Goal: Book appointment/travel/reservation

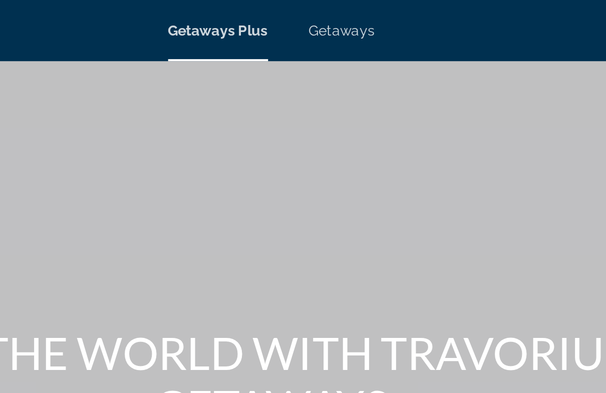
click at [167, 22] on div "Getaways Plus Getaways en English Español Français Italiano Português русский U…" at bounding box center [303, 15] width 606 height 26
click at [322, 16] on span "Getaways" at bounding box center [338, 15] width 33 height 8
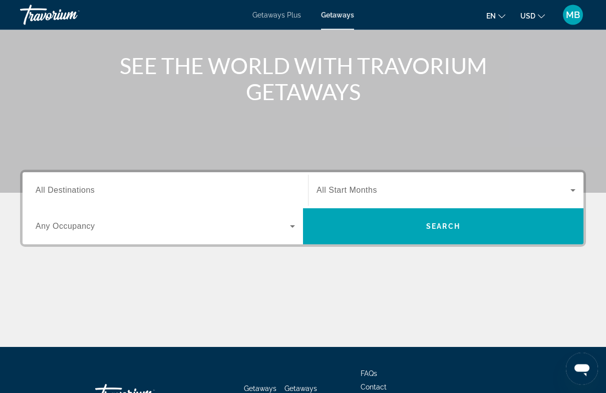
click at [187, 192] on input "Destination All Destinations" at bounding box center [166, 191] width 260 height 12
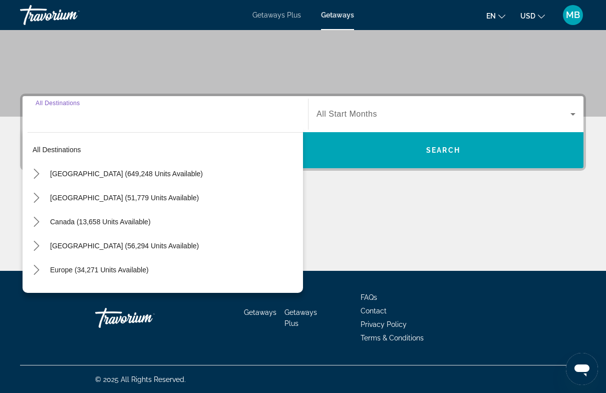
click at [37, 181] on mat-icon "Toggle United States (649,248 units available) submenu" at bounding box center [37, 174] width 18 height 18
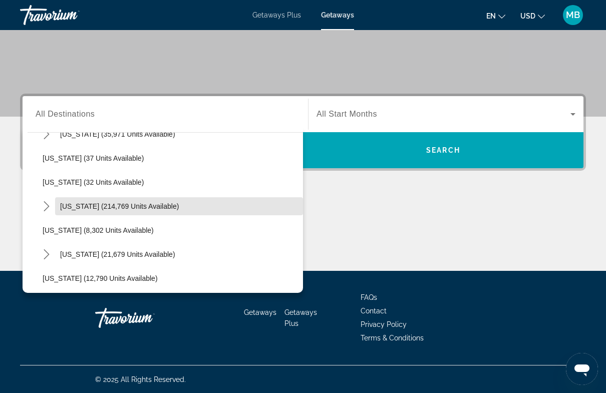
scroll to position [142, 0]
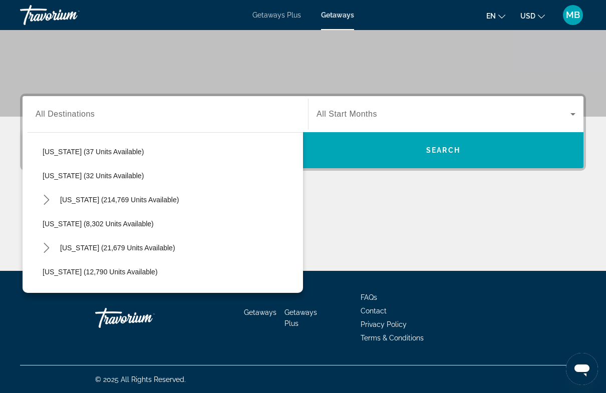
click at [95, 201] on span "[US_STATE] (214,769 units available)" at bounding box center [119, 200] width 119 height 8
type input "**********"
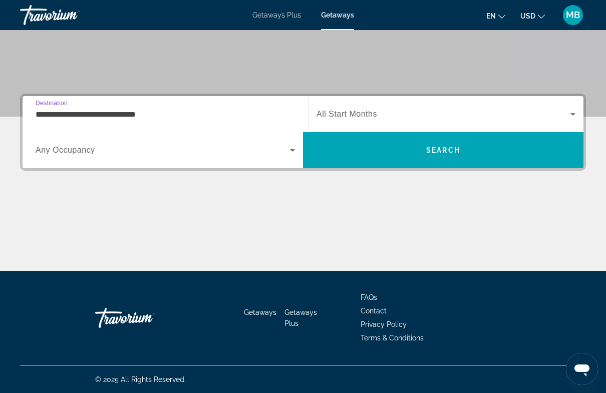
click at [393, 104] on div "Search widget" at bounding box center [446, 114] width 259 height 28
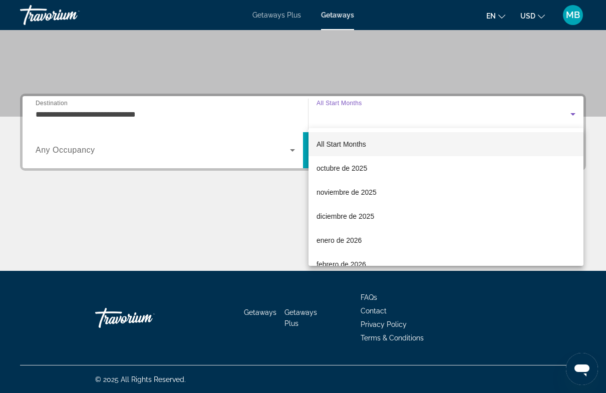
click at [269, 218] on div at bounding box center [303, 196] width 606 height 393
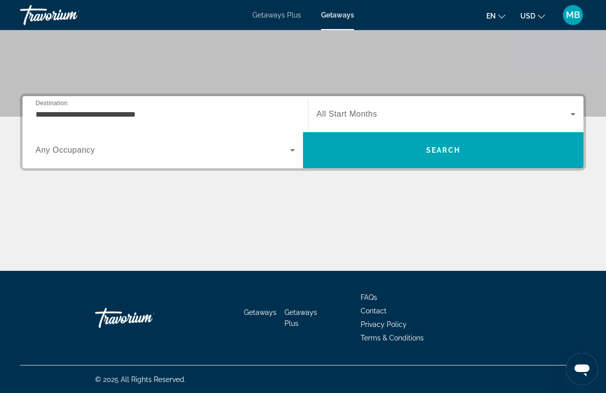
click at [204, 154] on span "Search widget" at bounding box center [163, 150] width 255 height 12
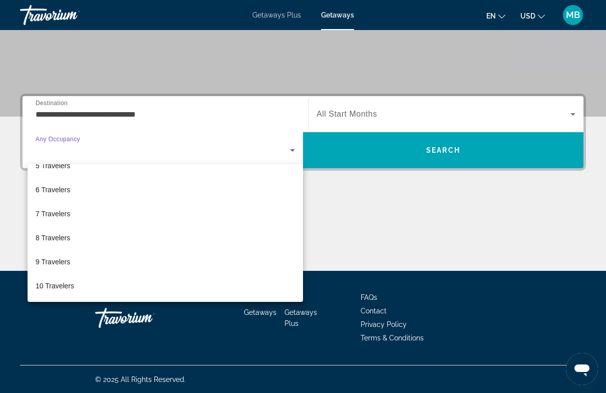
scroll to position [111, 0]
click at [391, 193] on div at bounding box center [303, 196] width 606 height 393
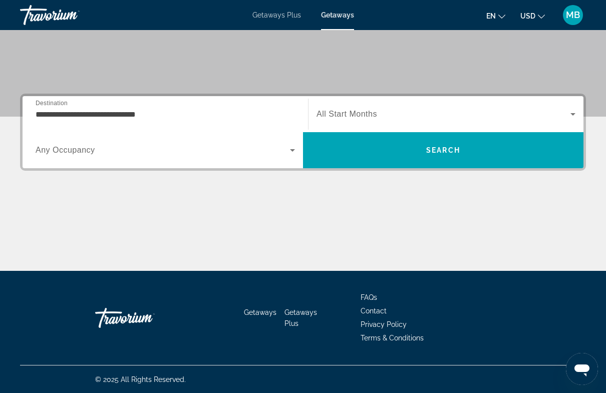
click at [238, 220] on div "Main content" at bounding box center [303, 233] width 566 height 75
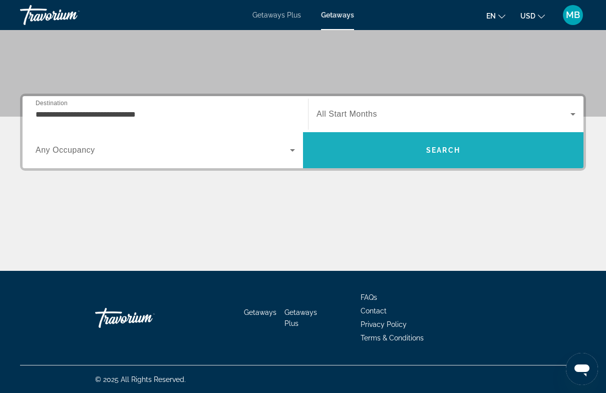
click at [439, 153] on span "Search" at bounding box center [443, 150] width 34 height 8
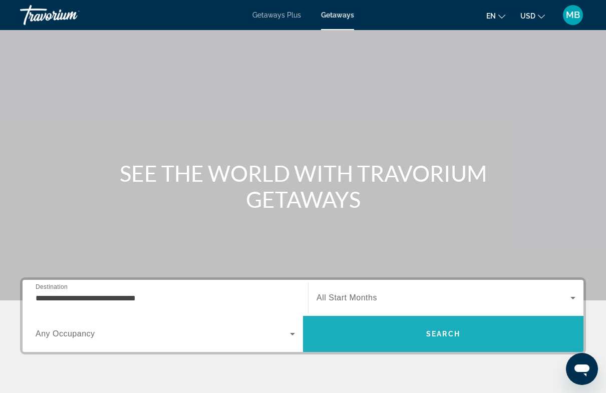
scroll to position [24, 0]
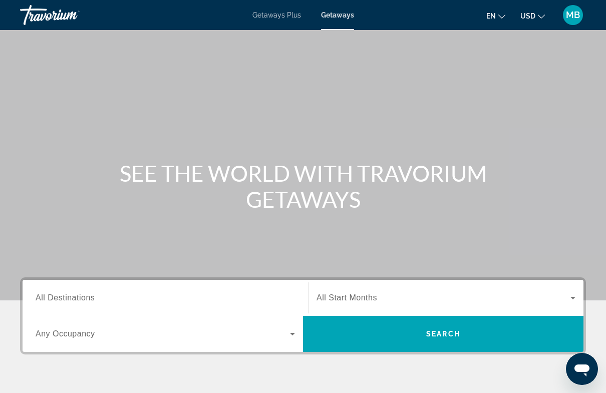
click at [138, 304] on input "Destination All Destinations" at bounding box center [166, 299] width 260 height 12
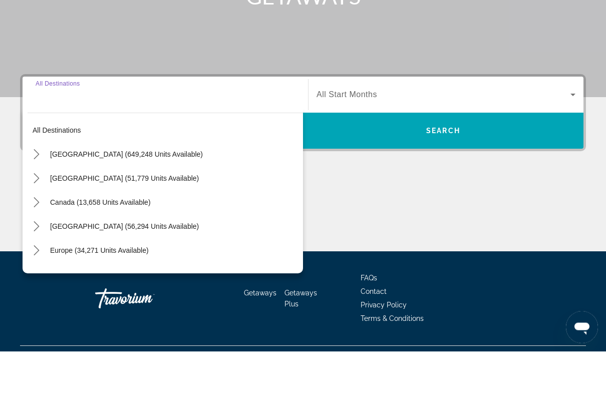
scroll to position [184, 0]
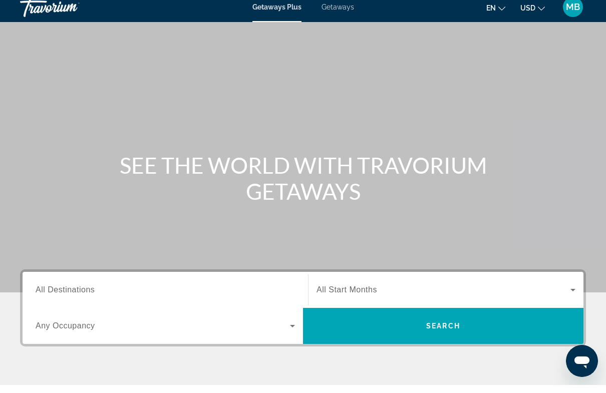
click at [346, 11] on span "Getaways" at bounding box center [338, 15] width 33 height 8
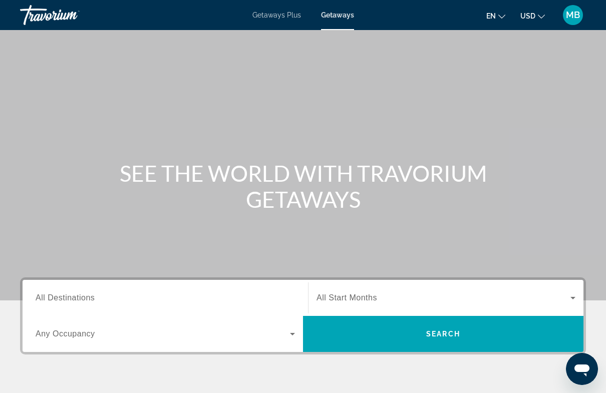
click at [282, 18] on span "Getaways Plus" at bounding box center [277, 15] width 49 height 8
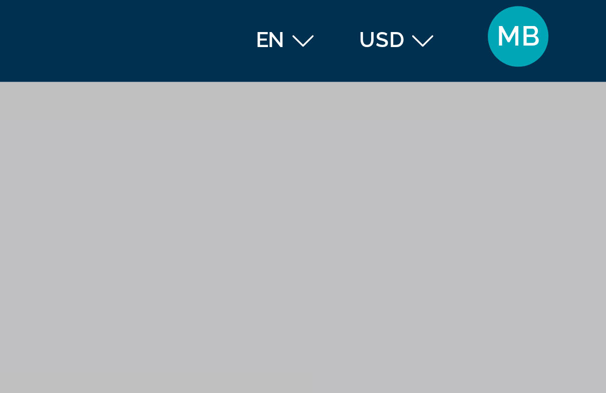
click at [566, 13] on span "MB" at bounding box center [573, 15] width 14 height 10
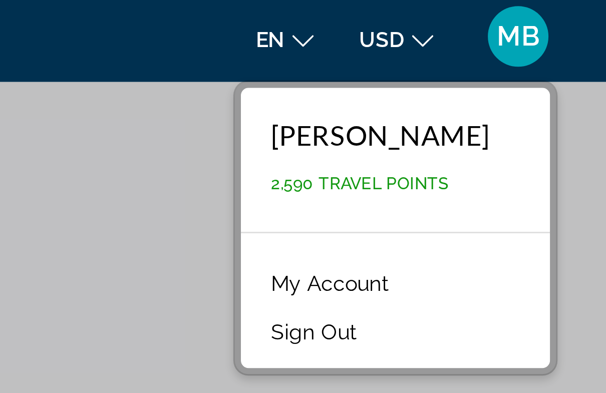
click at [62, 55] on div "Main content" at bounding box center [303, 150] width 606 height 301
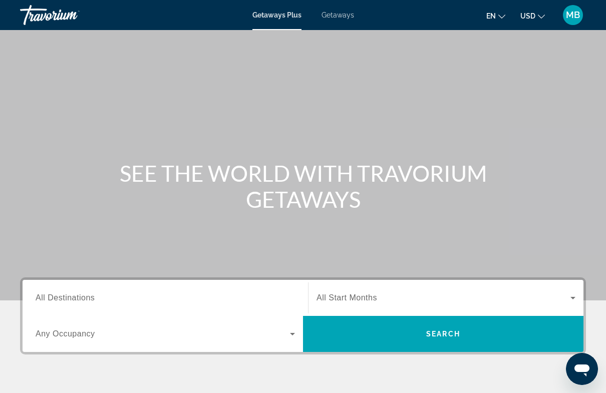
click at [341, 13] on span "Getaways" at bounding box center [338, 15] width 33 height 8
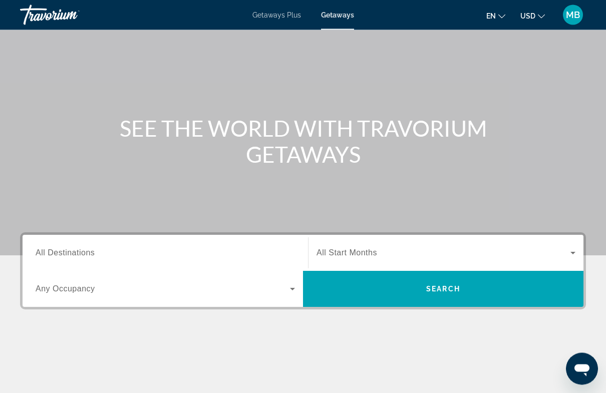
click at [95, 253] on input "Destination All Destinations" at bounding box center [166, 254] width 260 height 12
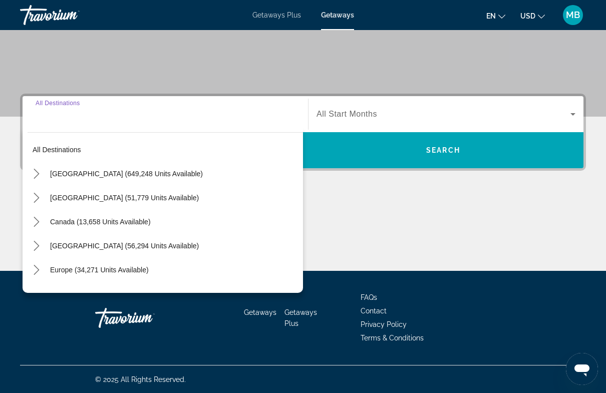
click at [44, 175] on mat-icon "Toggle United States (649,248 units available) submenu" at bounding box center [37, 174] width 18 height 18
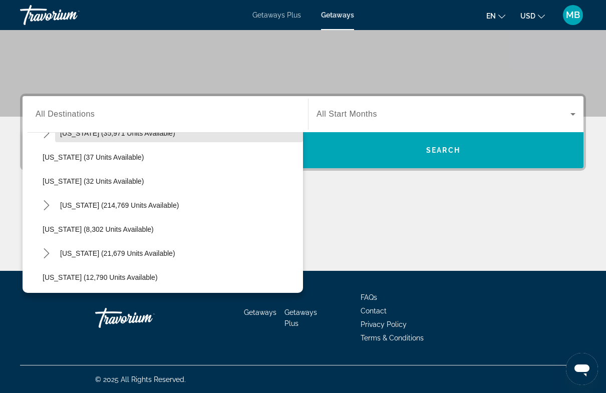
scroll to position [137, 0]
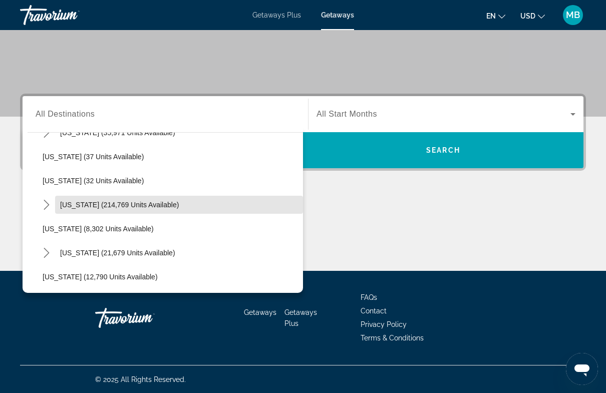
click at [109, 208] on span "[US_STATE] (214,769 units available)" at bounding box center [119, 205] width 119 height 8
type input "**********"
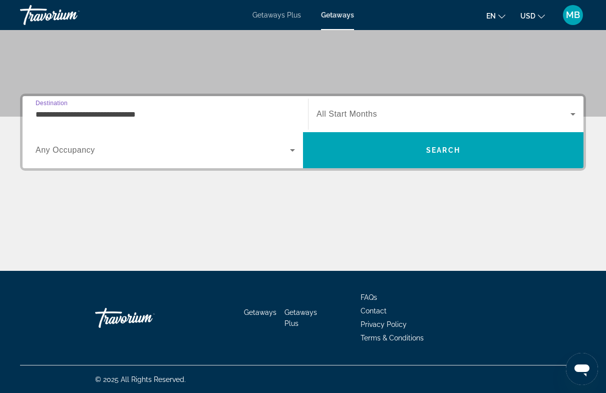
click at [393, 119] on span "Search widget" at bounding box center [444, 114] width 254 height 12
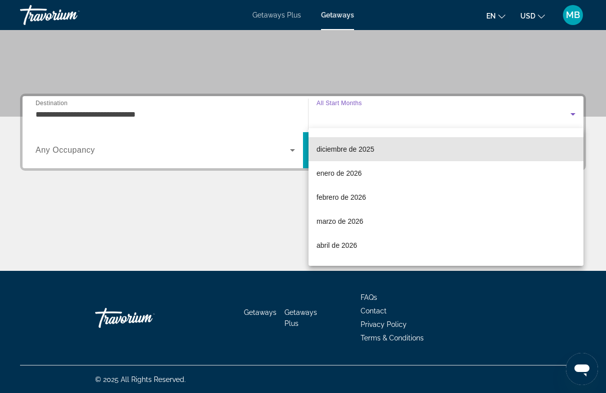
scroll to position [69, 0]
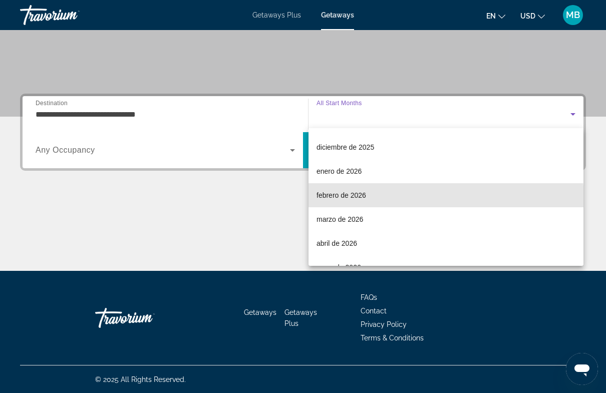
click at [377, 200] on mat-option "febrero de 2026" at bounding box center [446, 195] width 275 height 24
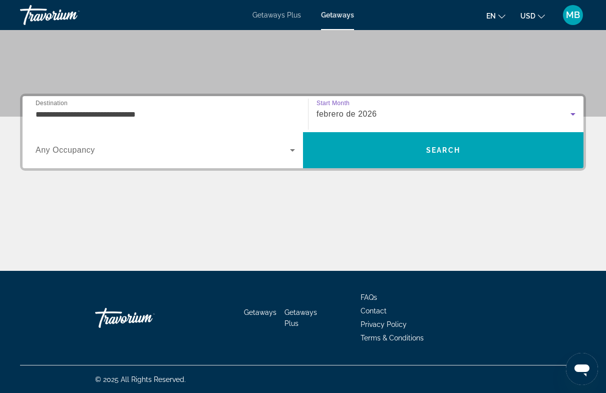
click at [149, 152] on span "Search widget" at bounding box center [163, 150] width 255 height 12
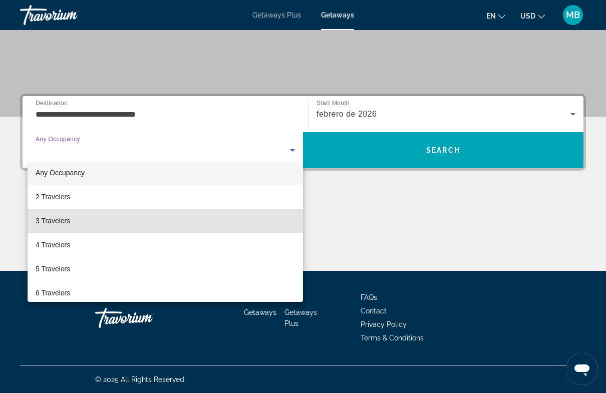
scroll to position [9, 0]
click at [82, 222] on mat-option "3 Travelers" at bounding box center [166, 220] width 276 height 24
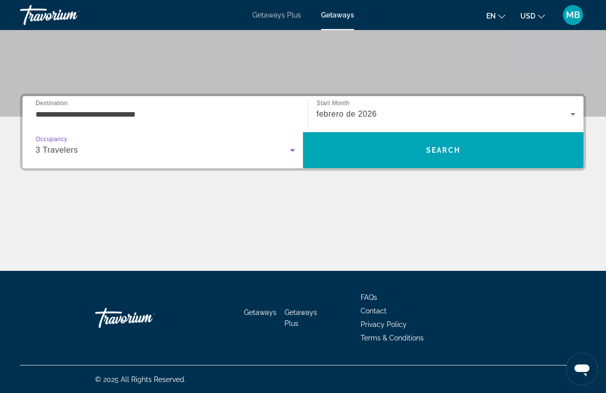
click at [297, 229] on div "Main content" at bounding box center [303, 233] width 566 height 75
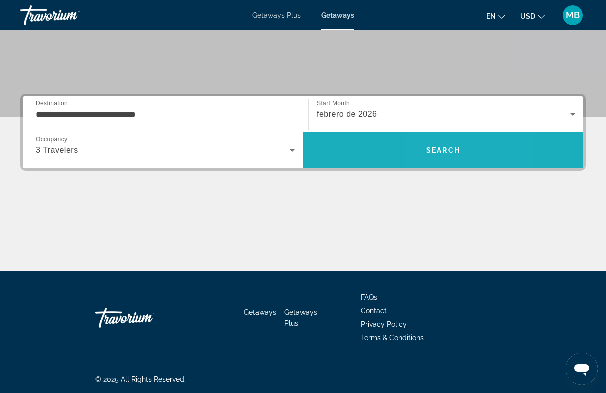
click at [432, 151] on span "Search" at bounding box center [443, 150] width 34 height 8
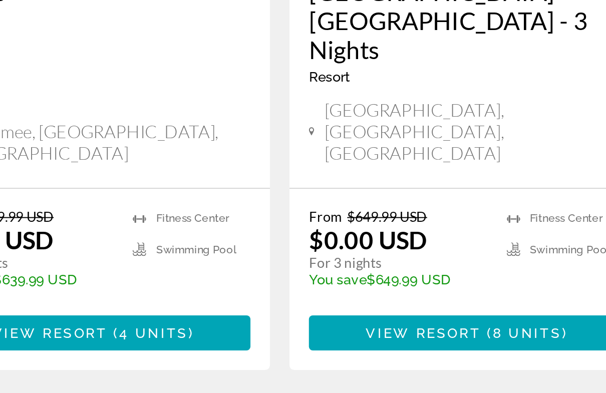
scroll to position [132, 0]
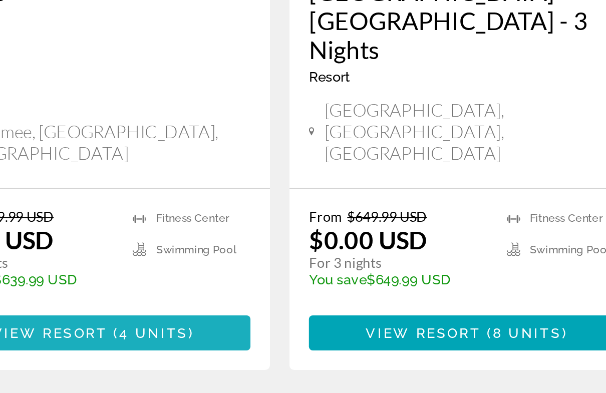
click at [93, 350] on span "Main content" at bounding box center [111, 362] width 162 height 24
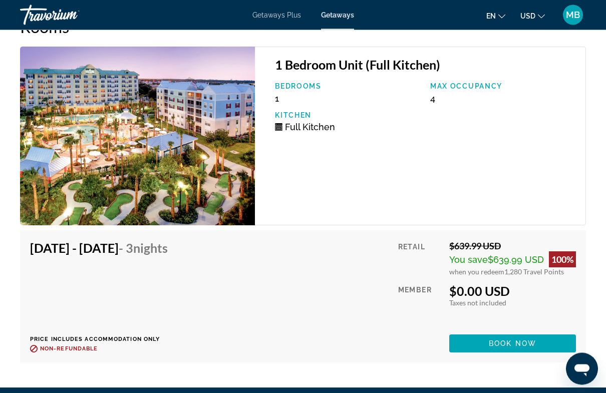
scroll to position [1767, 0]
click at [509, 343] on span "Main content" at bounding box center [512, 344] width 127 height 24
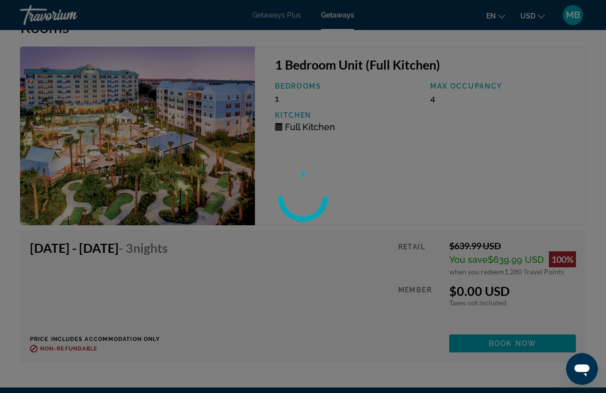
scroll to position [24, 0]
